Goal: Find specific page/section: Find specific page/section

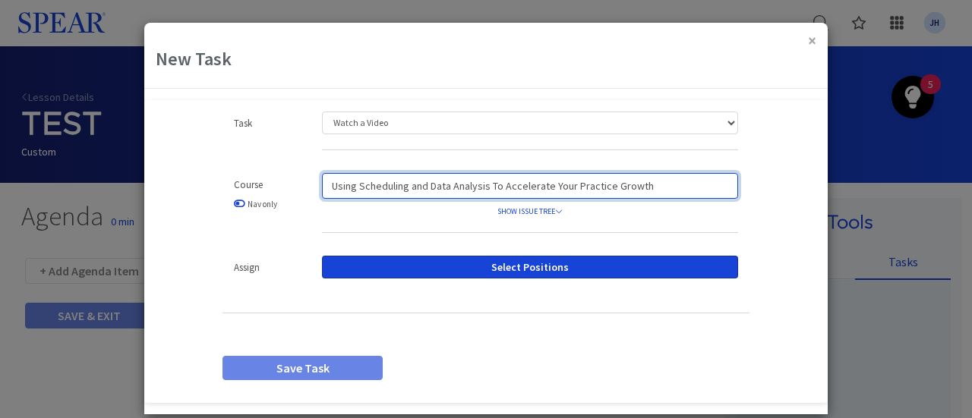
drag, startPoint x: 658, startPoint y: 185, endPoint x: 163, endPoint y: 186, distance: 495.1
click at [173, 185] on div "Task Watch a Video Assign a Document Upload a Document Custom Task Content Drop…" at bounding box center [485, 252] width 683 height 280
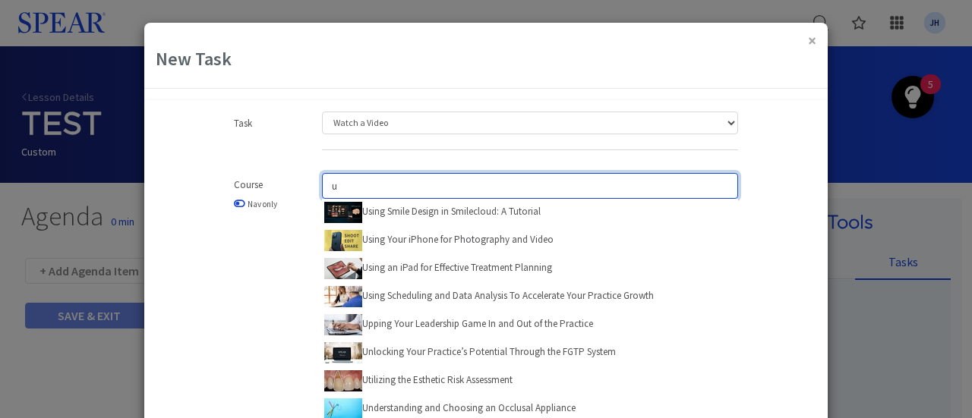
drag, startPoint x: 346, startPoint y: 188, endPoint x: 311, endPoint y: 185, distance: 35.1
click at [311, 185] on div "u Using Smile Design in Smilecloud: A Tutorial Using Your iPhone for Photograph…" at bounding box center [530, 351] width 439 height 356
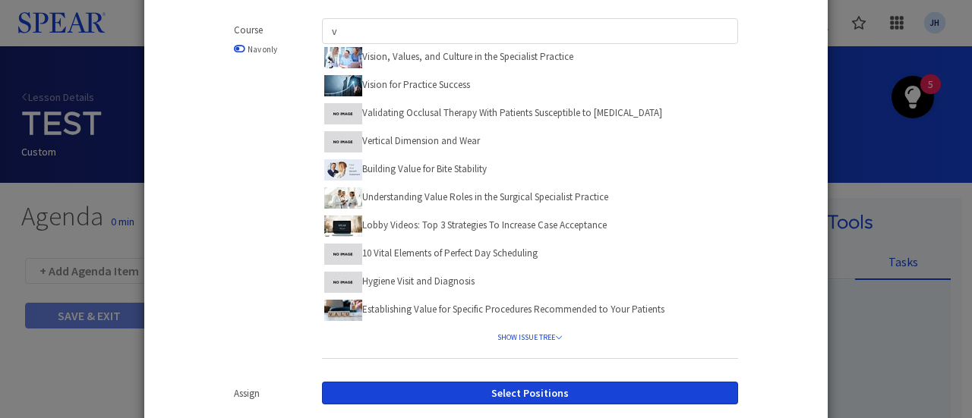
scroll to position [156, 0]
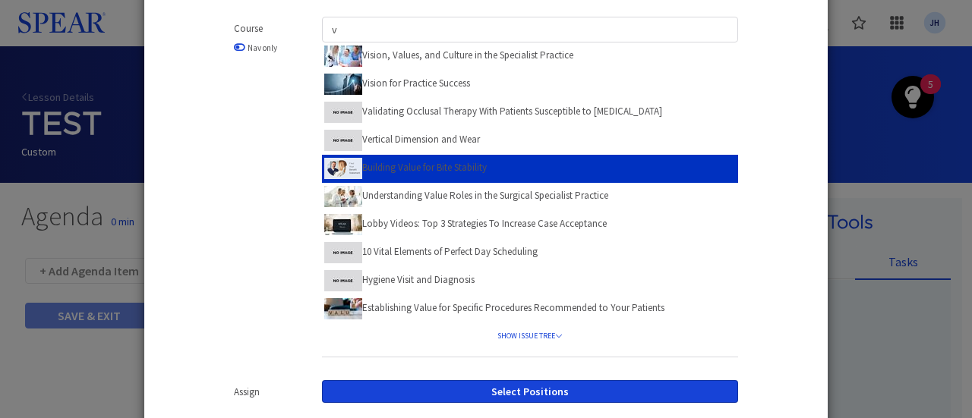
drag, startPoint x: 529, startPoint y: 393, endPoint x: 718, endPoint y: 167, distance: 295.4
click at [718, 167] on div "Task Watch a Video Assign a Document Upload a Document Custom Task Content Drop…" at bounding box center [486, 235] width 554 height 561
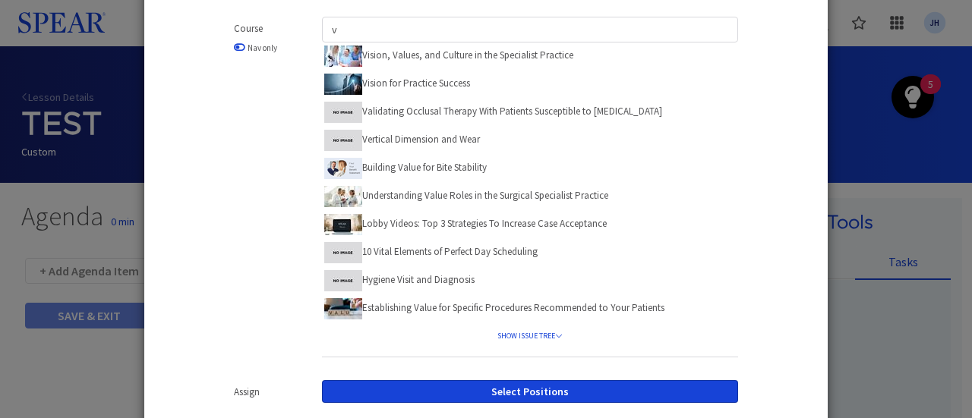
drag, startPoint x: 785, startPoint y: 34, endPoint x: 399, endPoint y: 33, distance: 385.8
click at [784, 33] on div "Task Watch a Video Assign a Document Upload a Document Custom Task Content Drop…" at bounding box center [485, 235] width 683 height 561
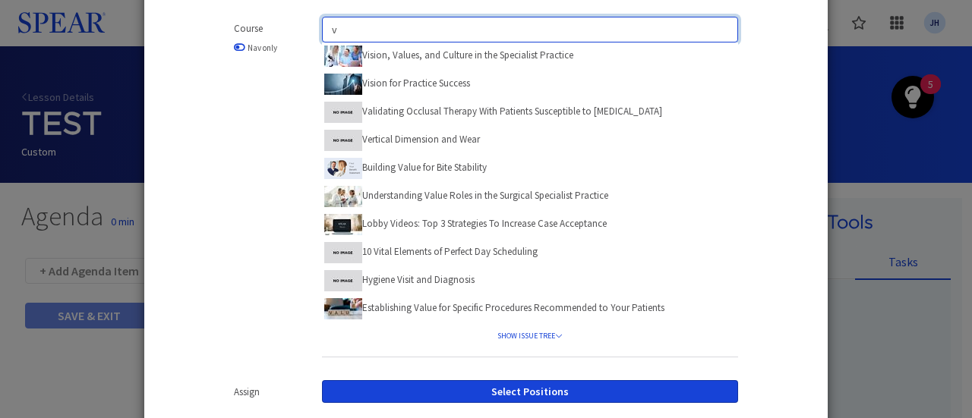
drag, startPoint x: 296, startPoint y: 31, endPoint x: 286, endPoint y: 34, distance: 11.1
click at [286, 34] on div "Course Nav only v Vision, Values, and Culture in the Specialist Practice Vision…" at bounding box center [486, 195] width 550 height 356
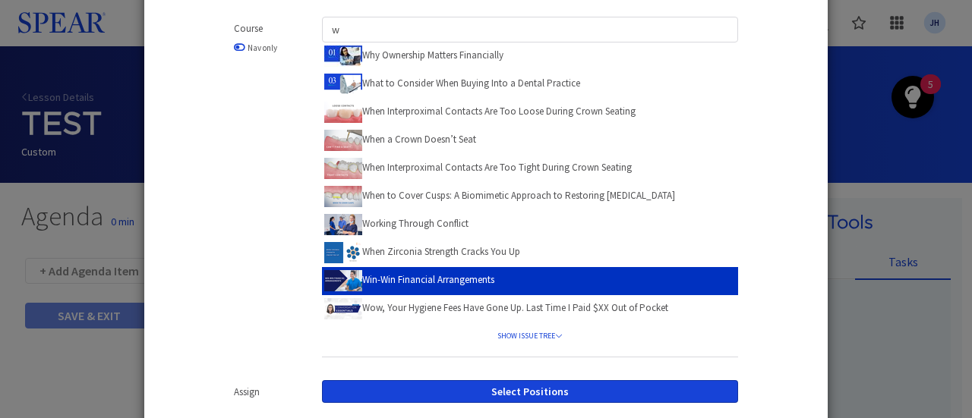
click at [413, 279] on label "Win-Win Financial Arrangements" at bounding box center [409, 280] width 170 height 24
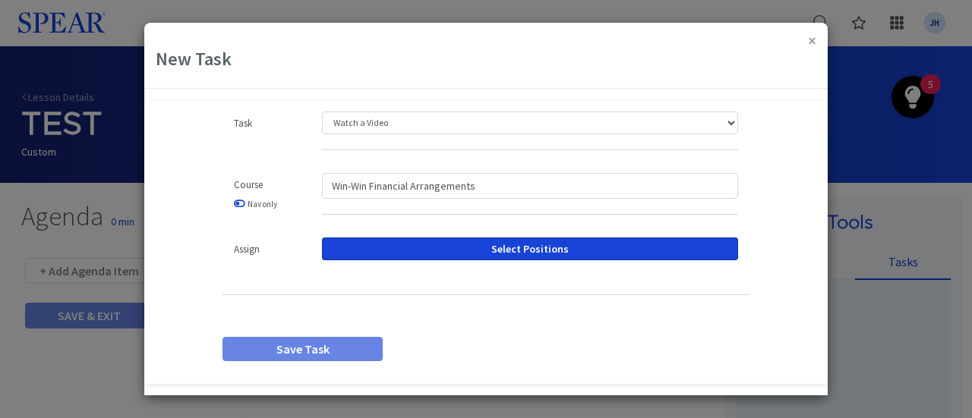
scroll to position [0, 0]
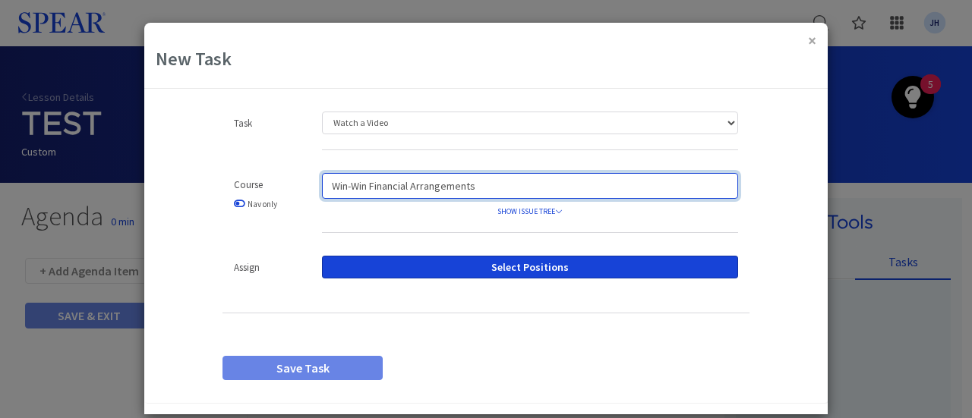
click at [489, 185] on input "Win-Win Financial Arrangements" at bounding box center [530, 186] width 416 height 26
drag, startPoint x: 488, startPoint y: 185, endPoint x: 308, endPoint y: 191, distance: 180.1
click at [311, 191] on div "Win-Win Financial Arrangements SHOW ISSUE TREE Win-Win Financial Arrangements E…" at bounding box center [530, 210] width 439 height 75
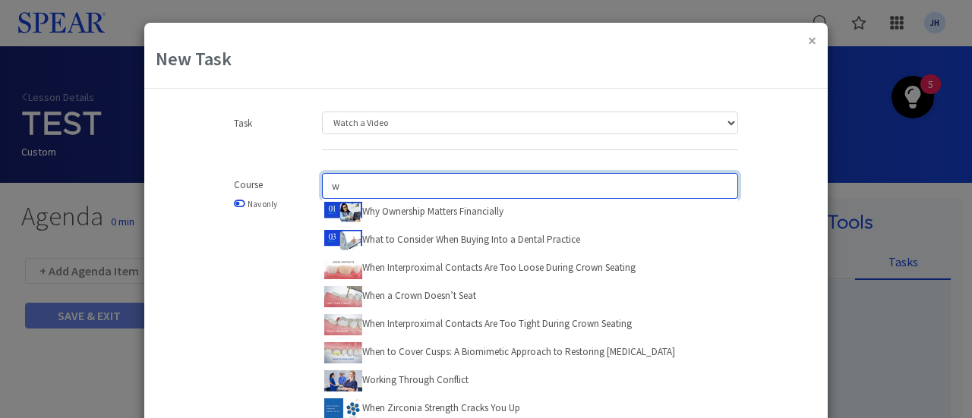
drag, startPoint x: 315, startPoint y: 183, endPoint x: 284, endPoint y: 182, distance: 31.1
click at [284, 182] on div "Course Nav only w Why Ownership Matters Financially What to Consider When Buyin…" at bounding box center [486, 351] width 550 height 356
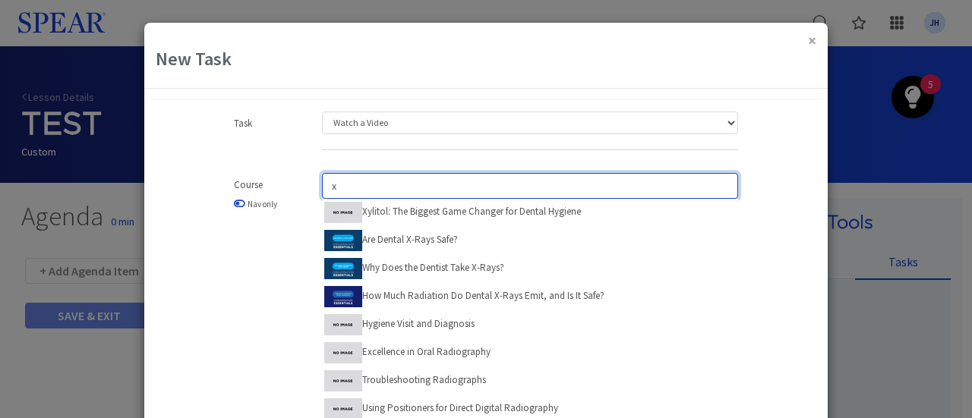
drag, startPoint x: 339, startPoint y: 188, endPoint x: 273, endPoint y: 188, distance: 66.1
click at [273, 188] on div "Course Nav only x Xylitol: The Biggest Game Changer for Dental Hygiene Are Dent…" at bounding box center [486, 351] width 550 height 356
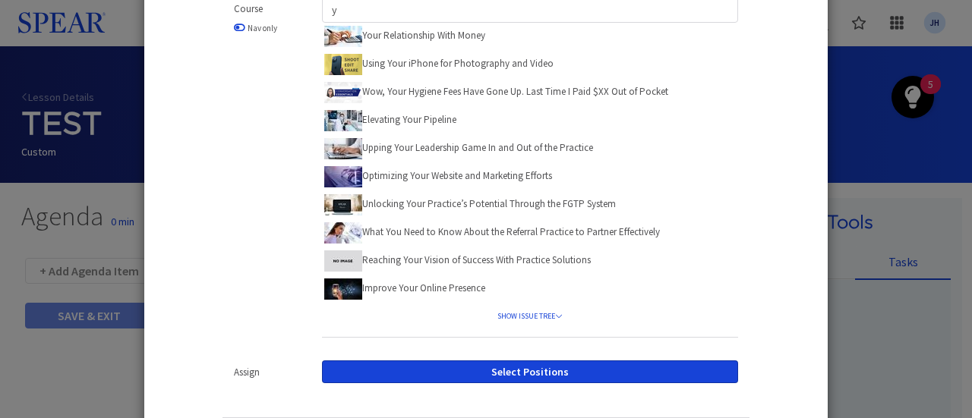
scroll to position [178, 0]
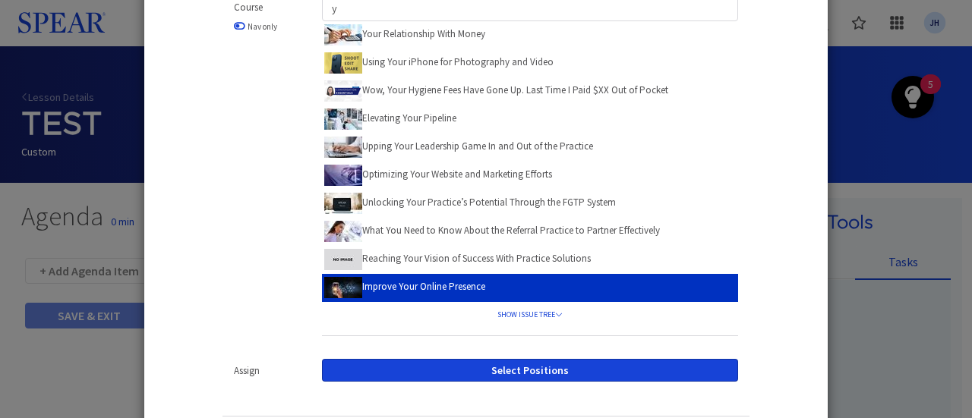
click at [394, 285] on label "Improve Your Online Presence" at bounding box center [404, 287] width 161 height 24
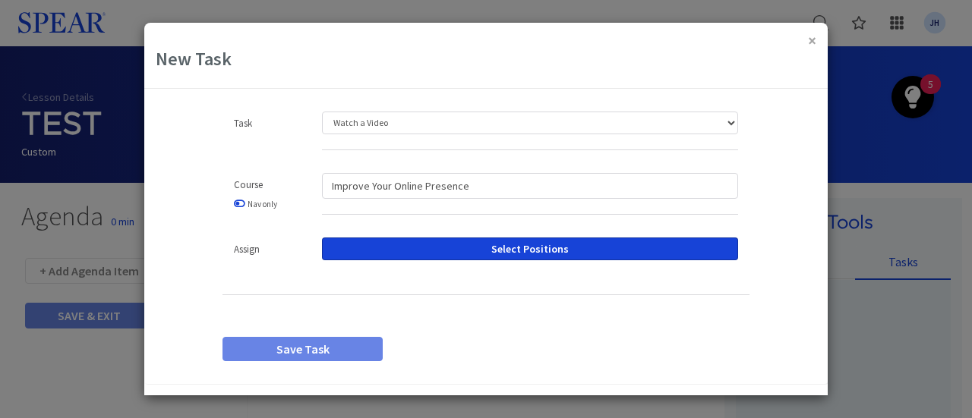
scroll to position [0, 0]
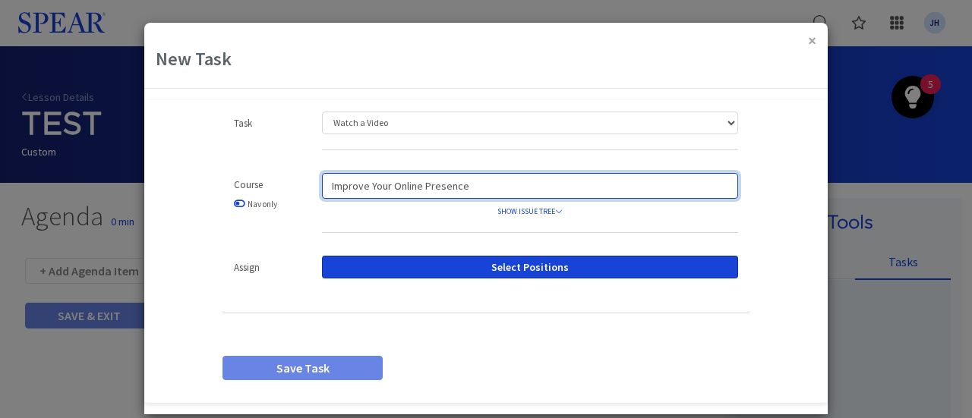
drag, startPoint x: 465, startPoint y: 179, endPoint x: 308, endPoint y: 189, distance: 156.7
click at [311, 189] on div "Improve Your Online Presence SHOW ISSUE TREE Improve Your Online Presence Impro…" at bounding box center [530, 210] width 439 height 75
click at [478, 191] on input "Improve Your Online Presence" at bounding box center [530, 186] width 416 height 26
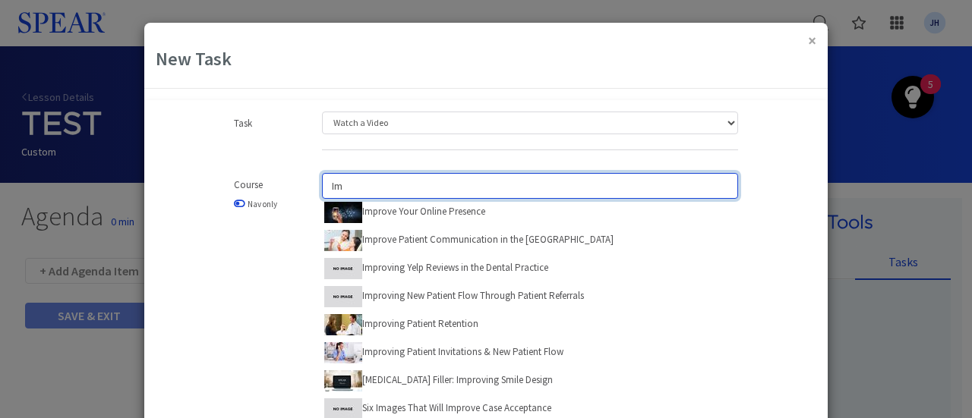
type input "I"
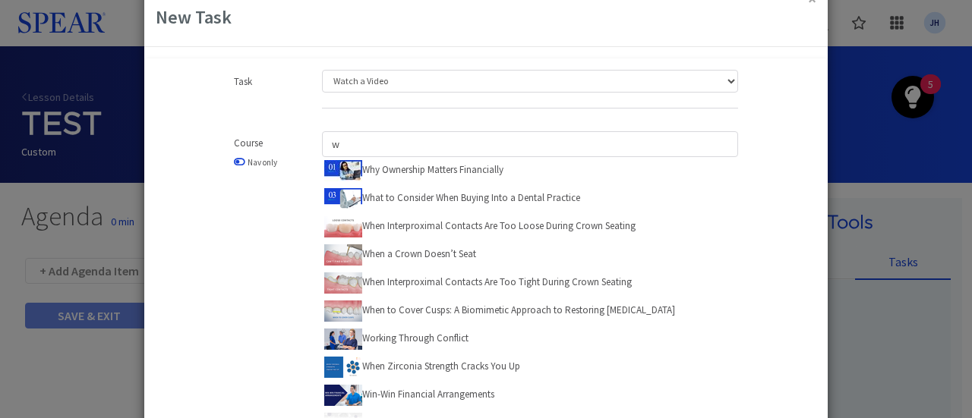
scroll to position [36, 0]
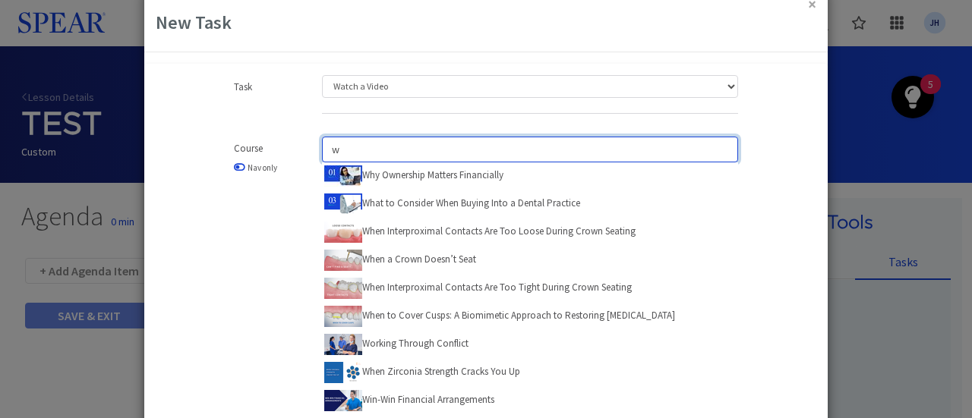
drag, startPoint x: 346, startPoint y: 147, endPoint x: 317, endPoint y: 147, distance: 28.9
click at [322, 147] on input "w" at bounding box center [530, 150] width 416 height 26
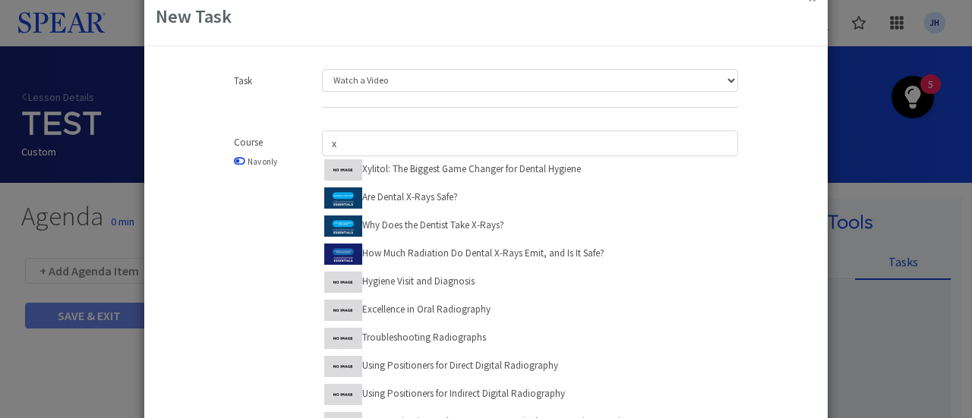
scroll to position [185, 0]
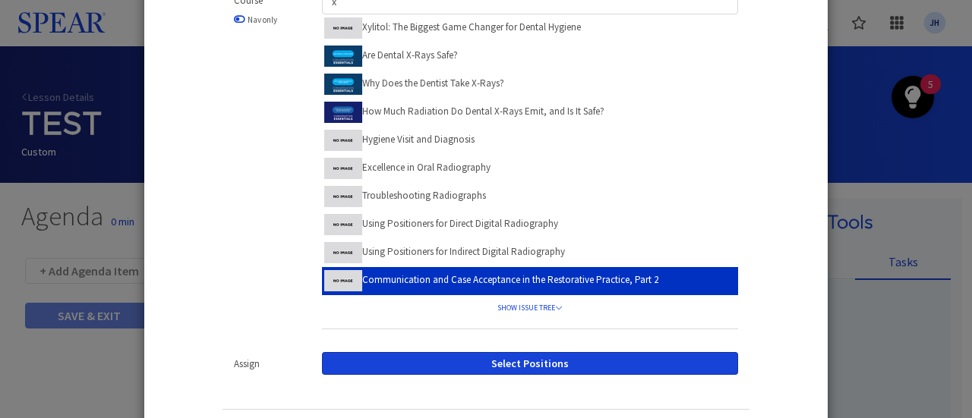
click at [419, 282] on label "Communication and Case Acceptance in the Restorative Practice, Part 2" at bounding box center [491, 280] width 334 height 24
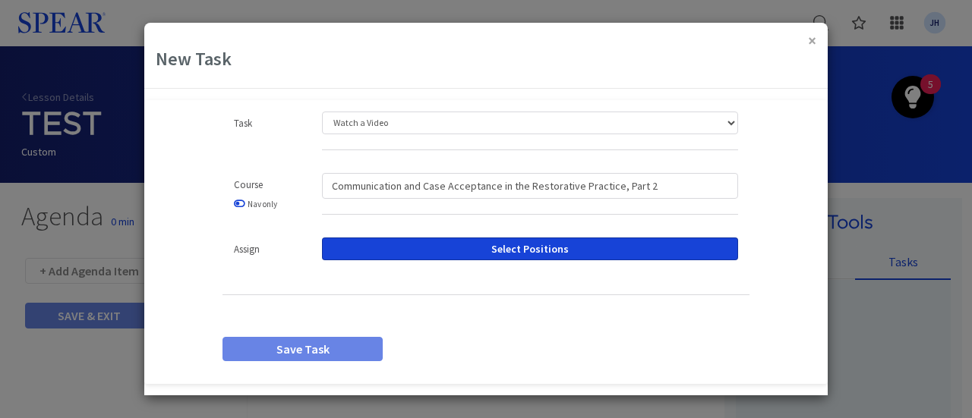
scroll to position [0, 0]
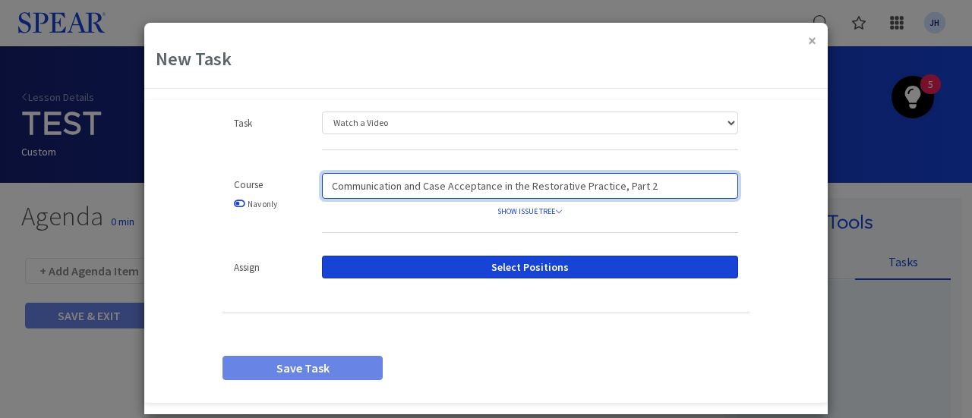
drag, startPoint x: 652, startPoint y: 189, endPoint x: 276, endPoint y: 213, distance: 375.9
click at [278, 216] on div "Course Nav only Communication and Case Acceptance in the Restorative Practice, …" at bounding box center [486, 210] width 550 height 75
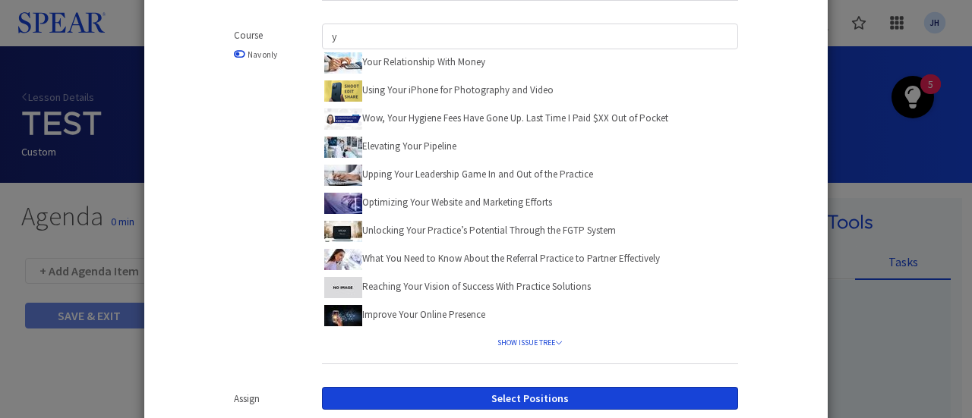
scroll to position [152, 0]
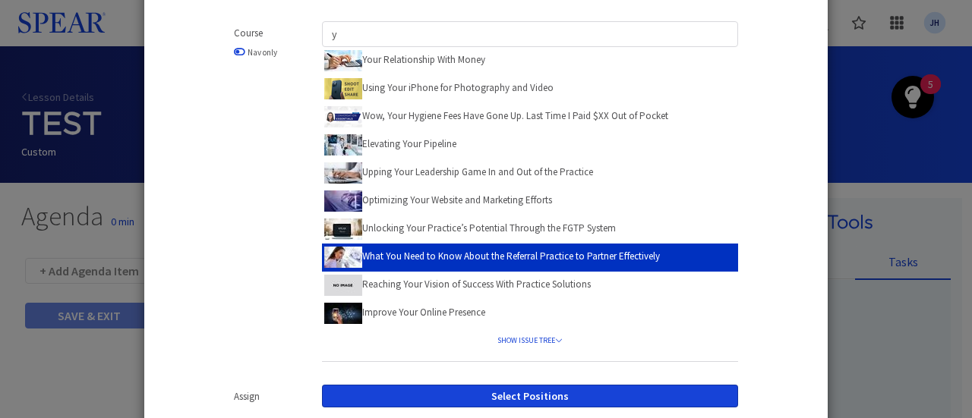
click at [540, 253] on label "What You Need to Know About the Referral Practice to Partner Effectively" at bounding box center [492, 257] width 336 height 24
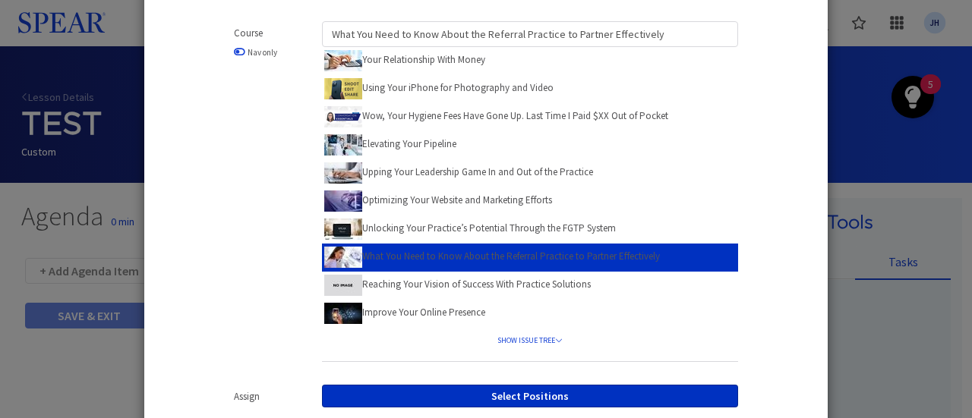
scroll to position [0, 0]
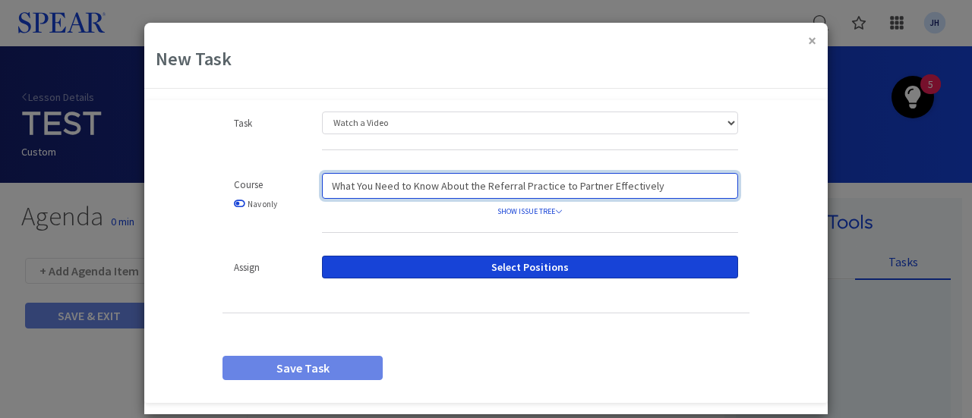
drag, startPoint x: 662, startPoint y: 190, endPoint x: 229, endPoint y: 223, distance: 434.1
click at [212, 231] on div "Course Nav only What You Need to Know About the Referral Practice to Partner Ef…" at bounding box center [486, 210] width 550 height 75
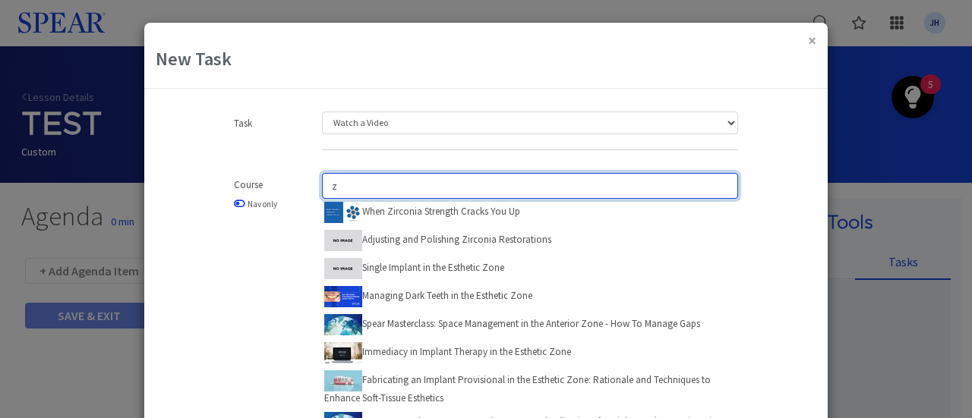
type input "z"
